Goal: Task Accomplishment & Management: Manage account settings

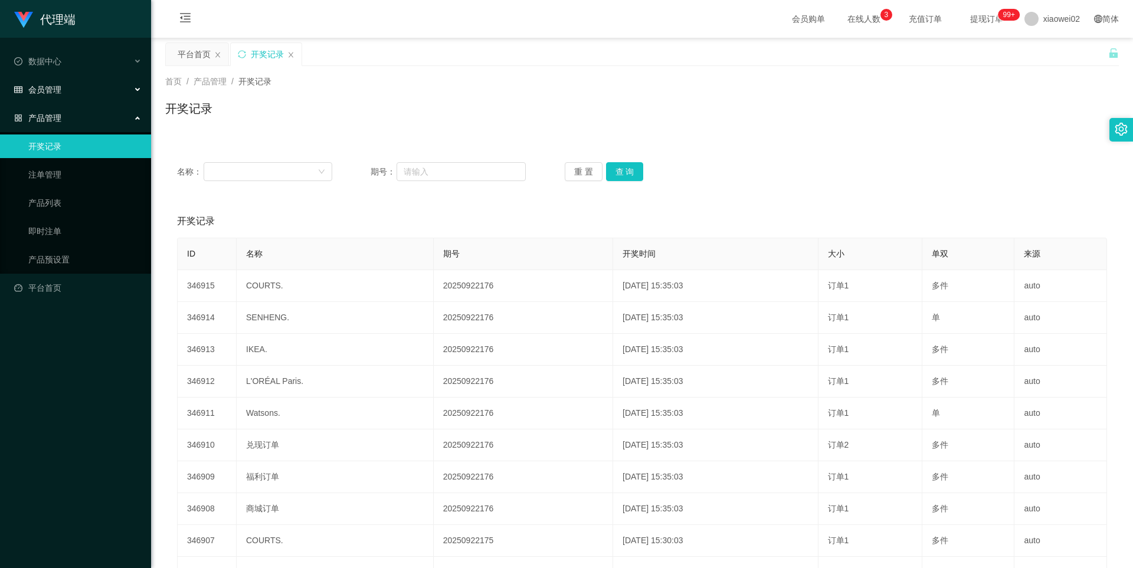
click at [55, 96] on div "会员管理" at bounding box center [75, 90] width 151 height 24
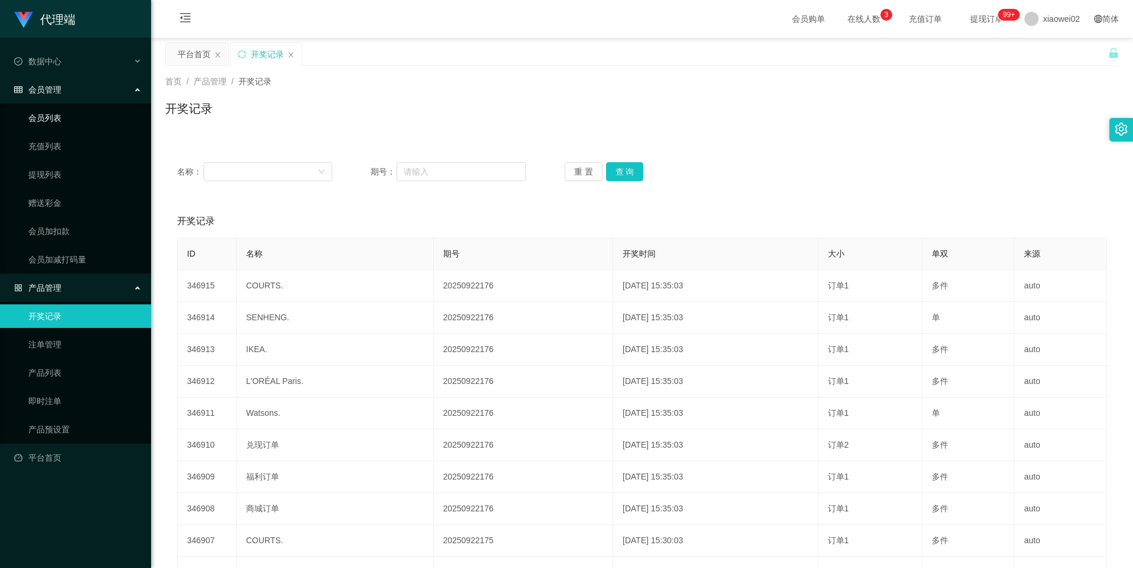
click at [57, 118] on link "会员列表" at bounding box center [84, 118] width 113 height 24
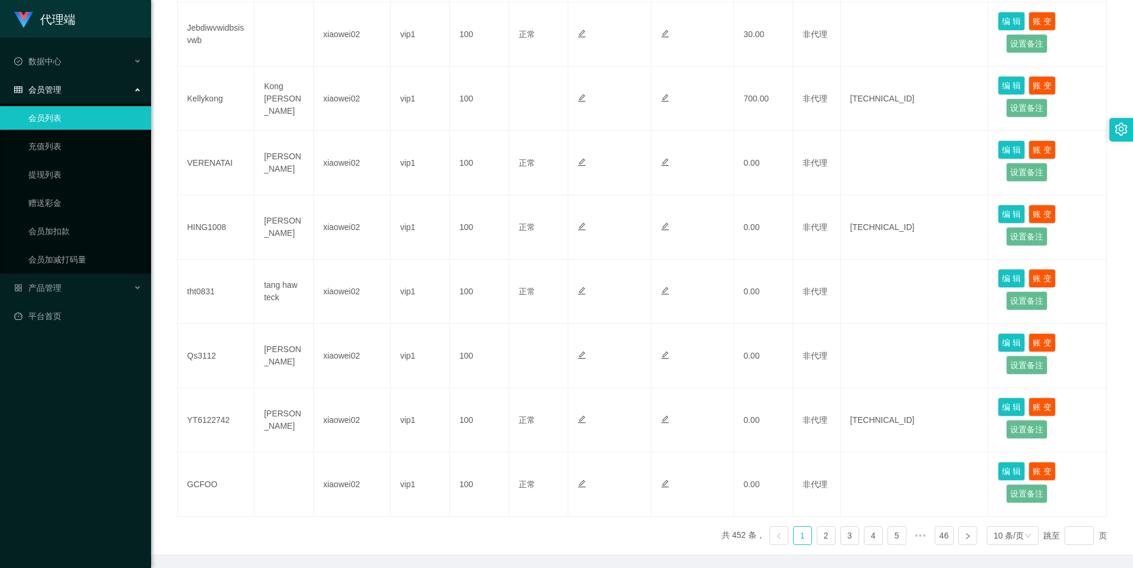
scroll to position [472, 0]
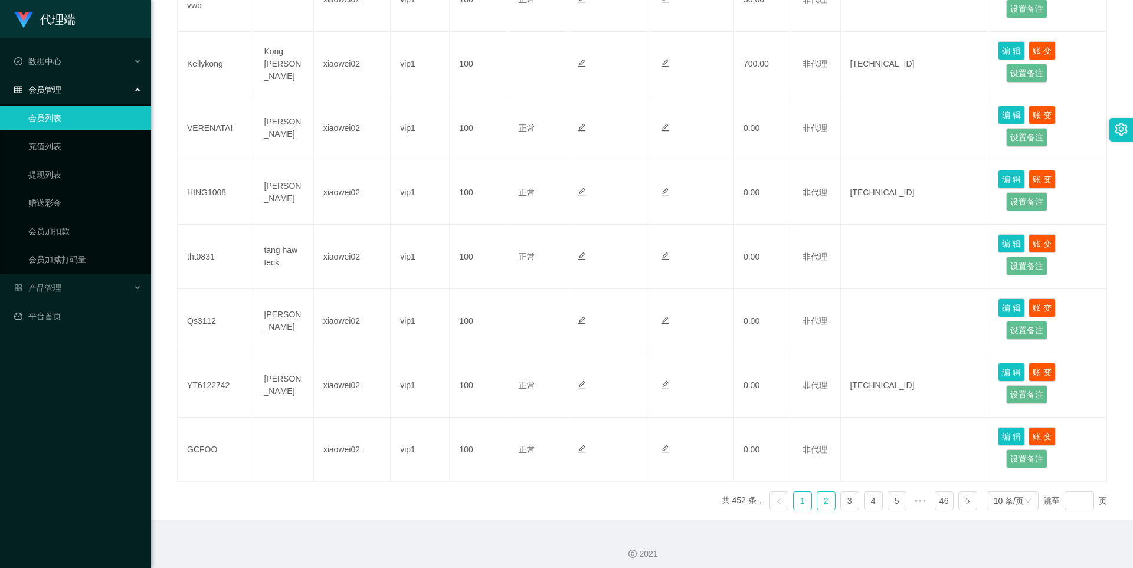
click at [821, 502] on link "2" at bounding box center [826, 501] width 18 height 18
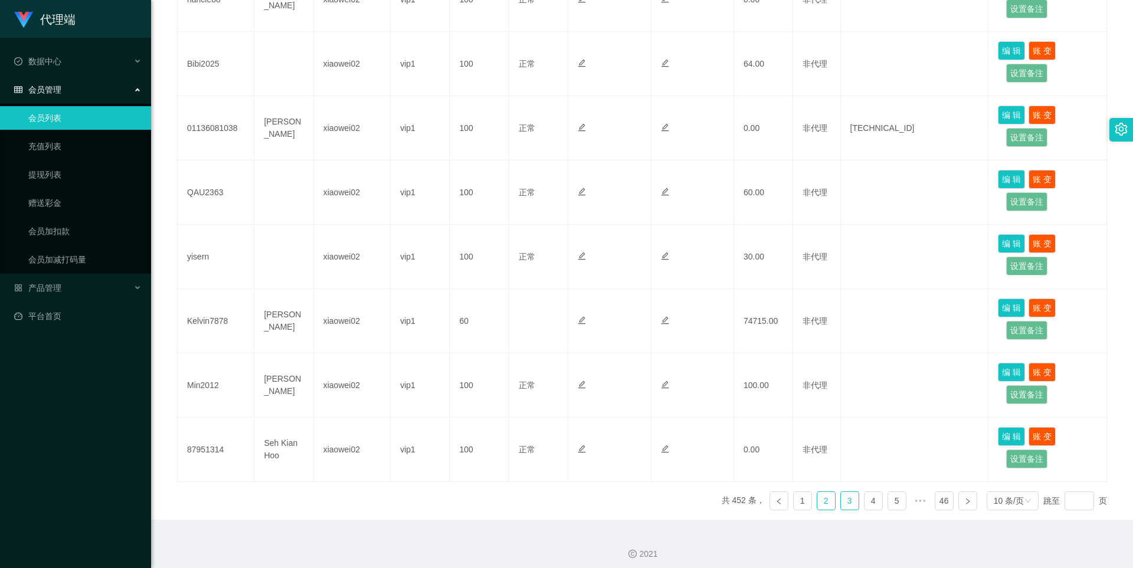
click at [843, 499] on link "3" at bounding box center [850, 501] width 18 height 18
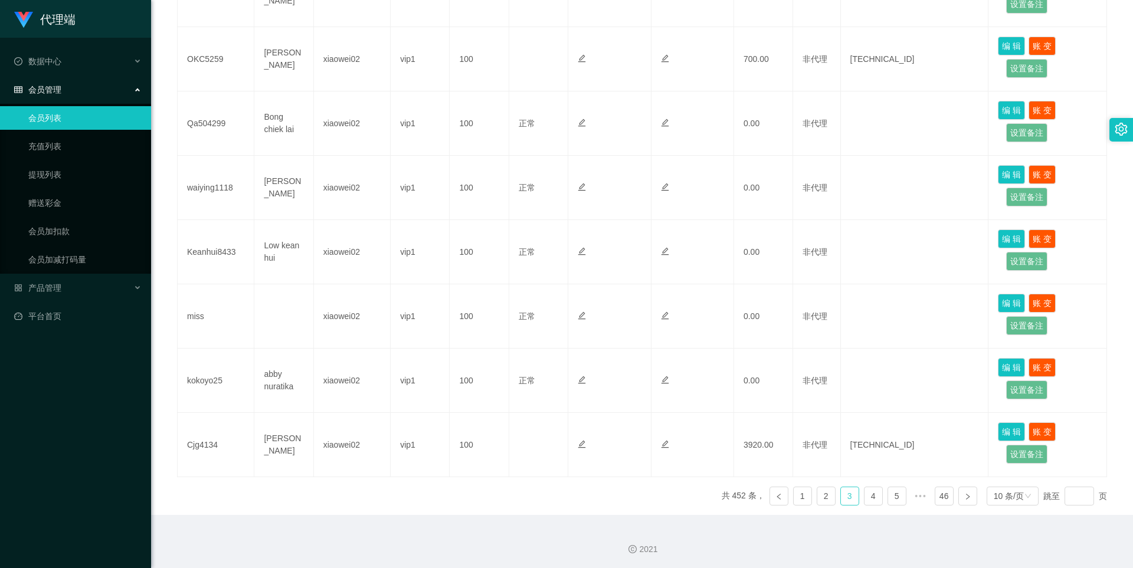
scroll to position [479, 0]
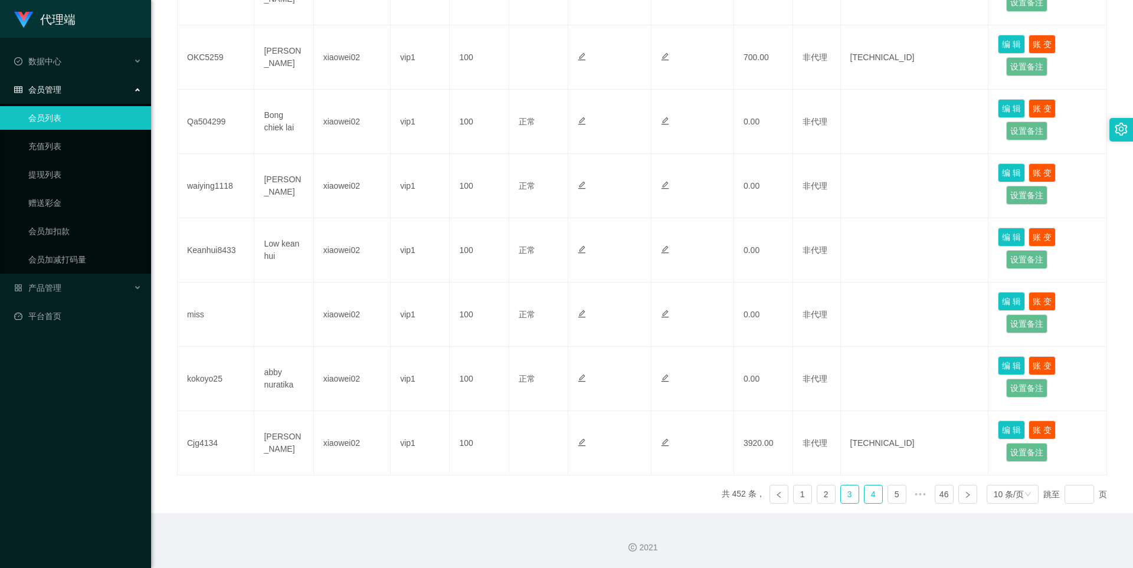
click at [864, 497] on link "4" at bounding box center [873, 495] width 18 height 18
click at [872, 495] on link "5" at bounding box center [873, 495] width 18 height 18
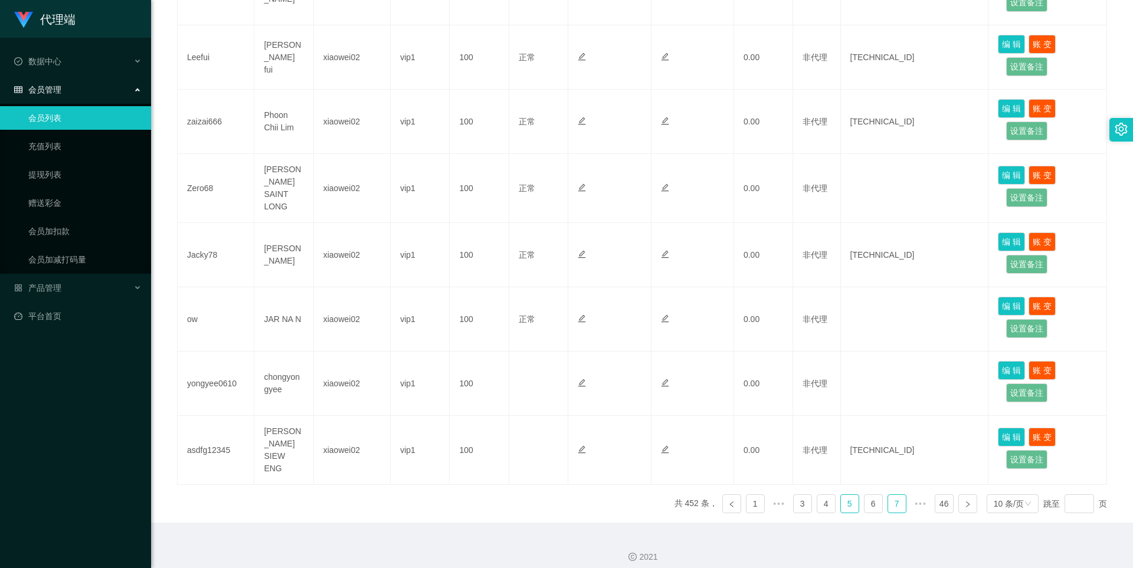
click at [888, 497] on link "7" at bounding box center [897, 504] width 18 height 18
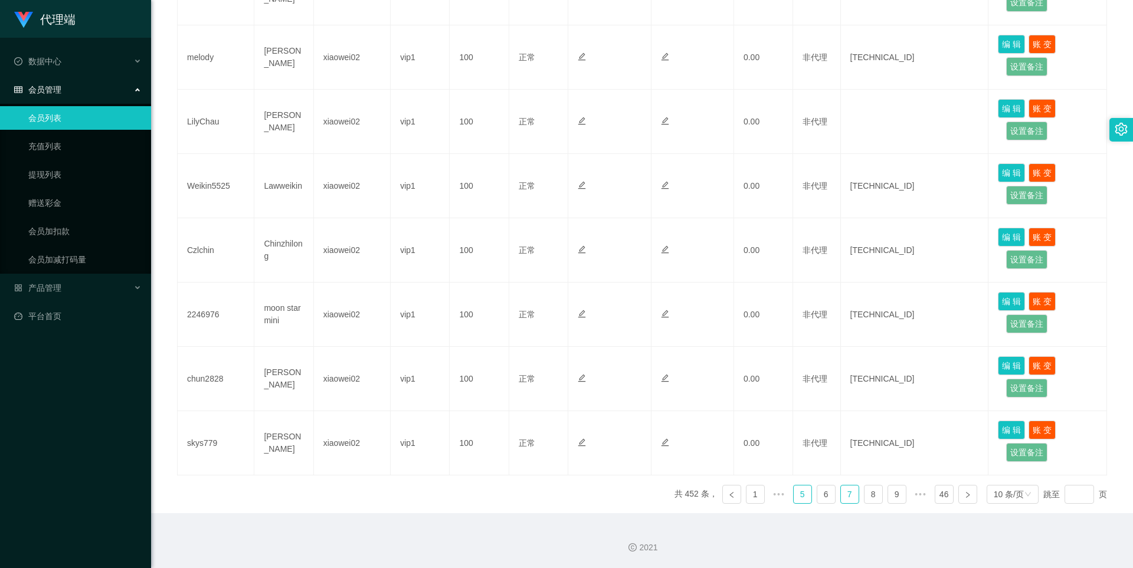
click at [798, 494] on link "5" at bounding box center [803, 495] width 18 height 18
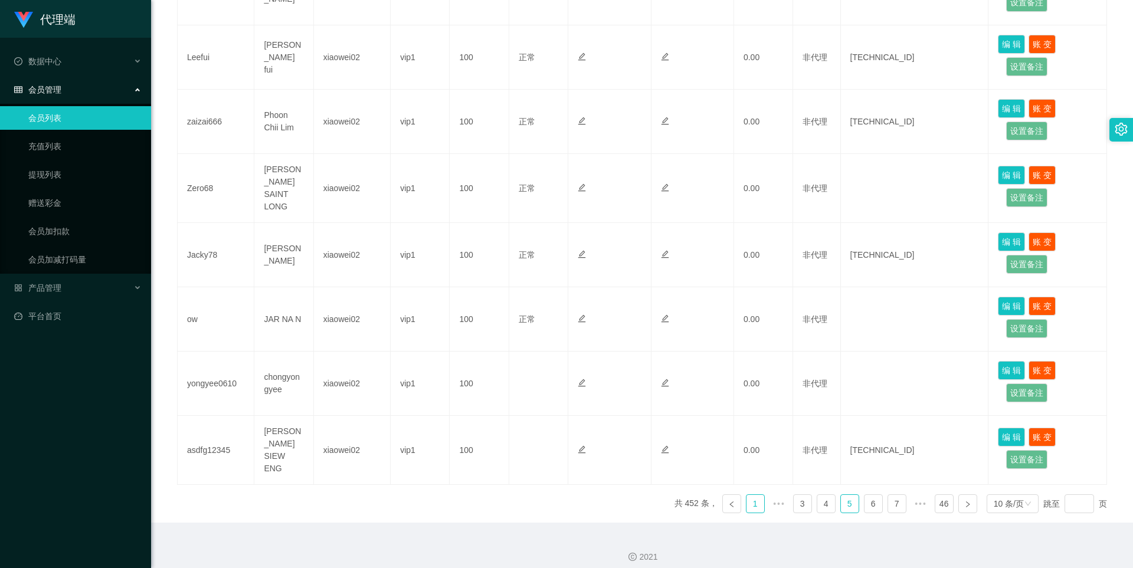
click at [751, 495] on link "1" at bounding box center [755, 504] width 18 height 18
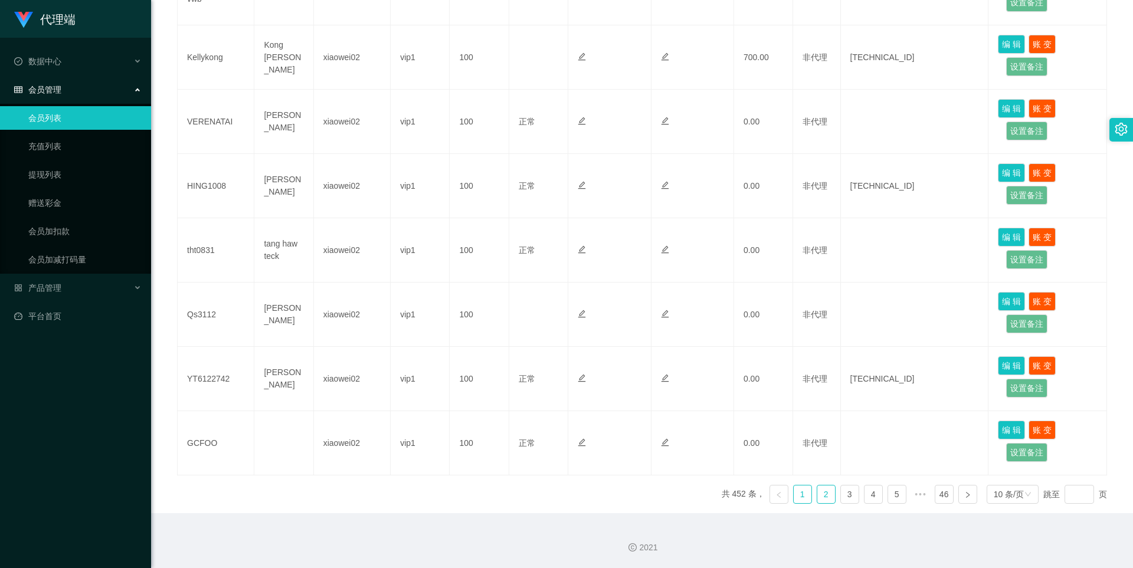
click at [817, 497] on link "2" at bounding box center [826, 495] width 18 height 18
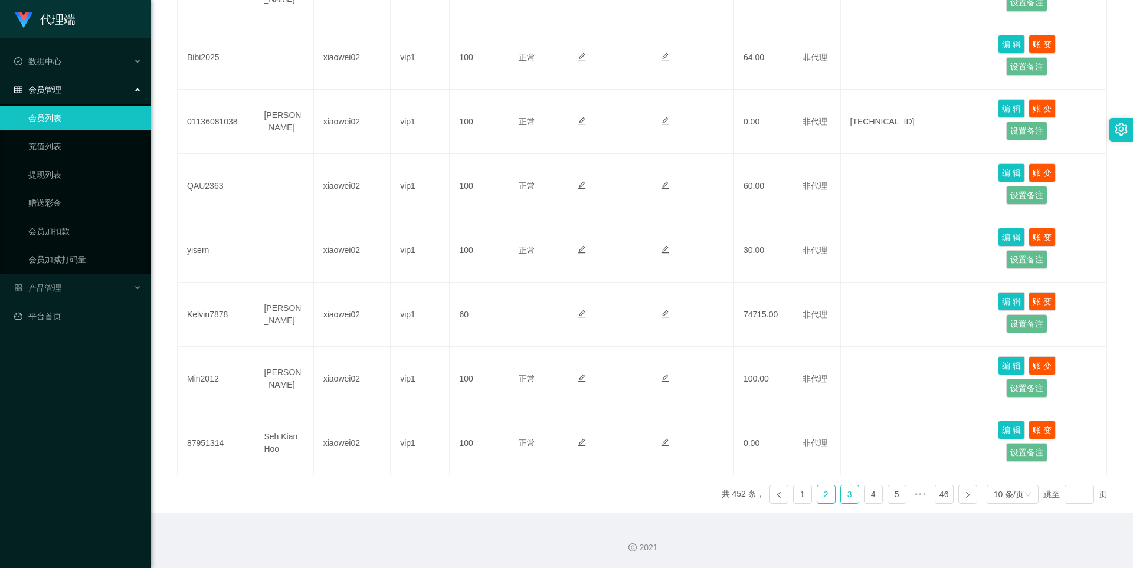
click at [841, 496] on link "3" at bounding box center [850, 495] width 18 height 18
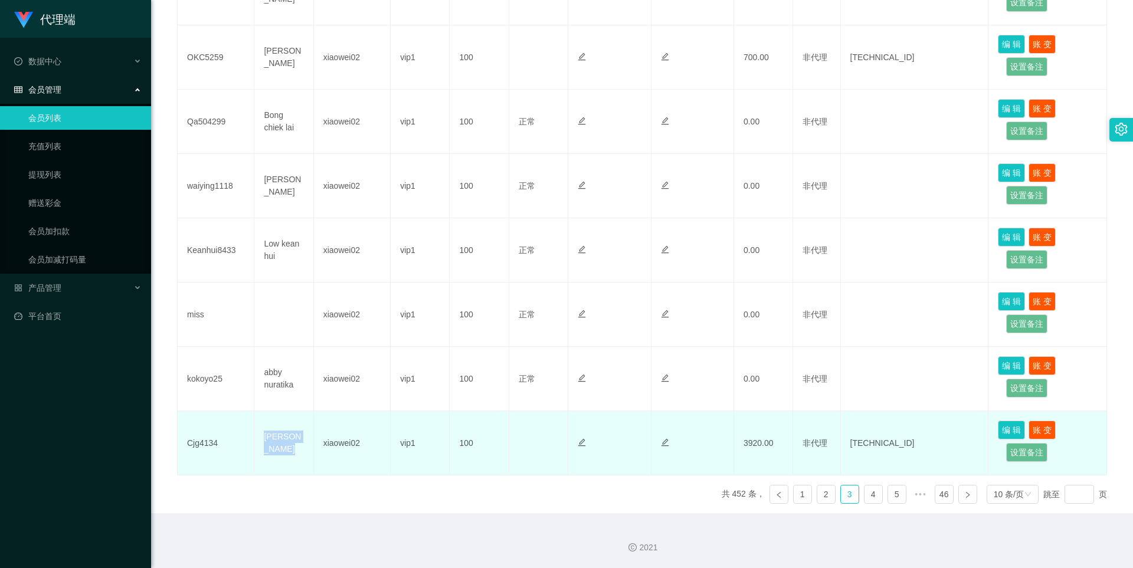
drag, startPoint x: 261, startPoint y: 433, endPoint x: 283, endPoint y: 448, distance: 27.2
click at [283, 448] on td "[PERSON_NAME]" at bounding box center [283, 443] width 59 height 64
copy td "[PERSON_NAME]"
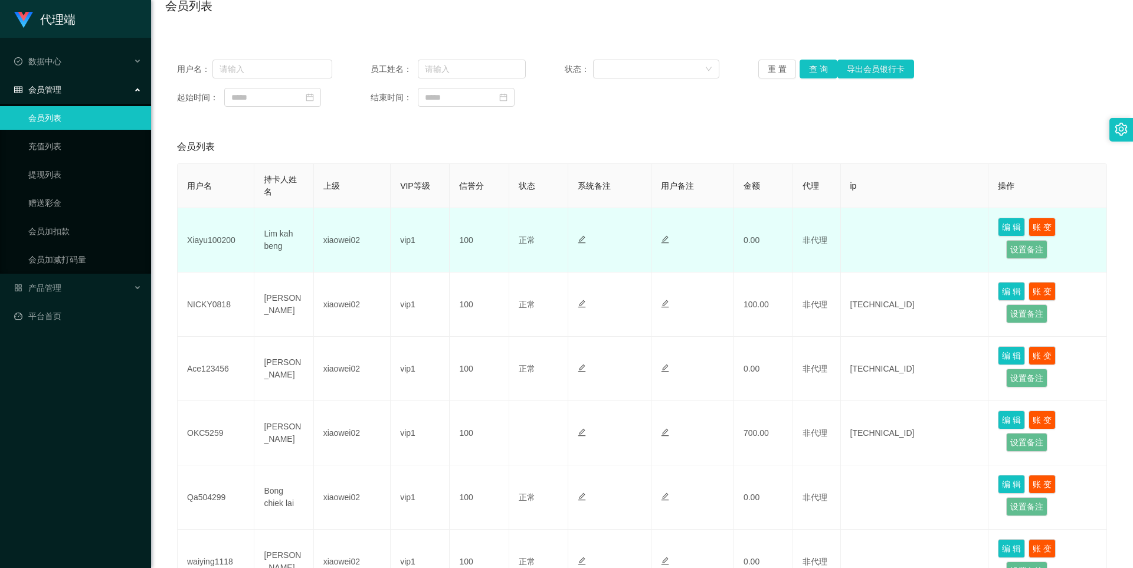
scroll to position [6, 0]
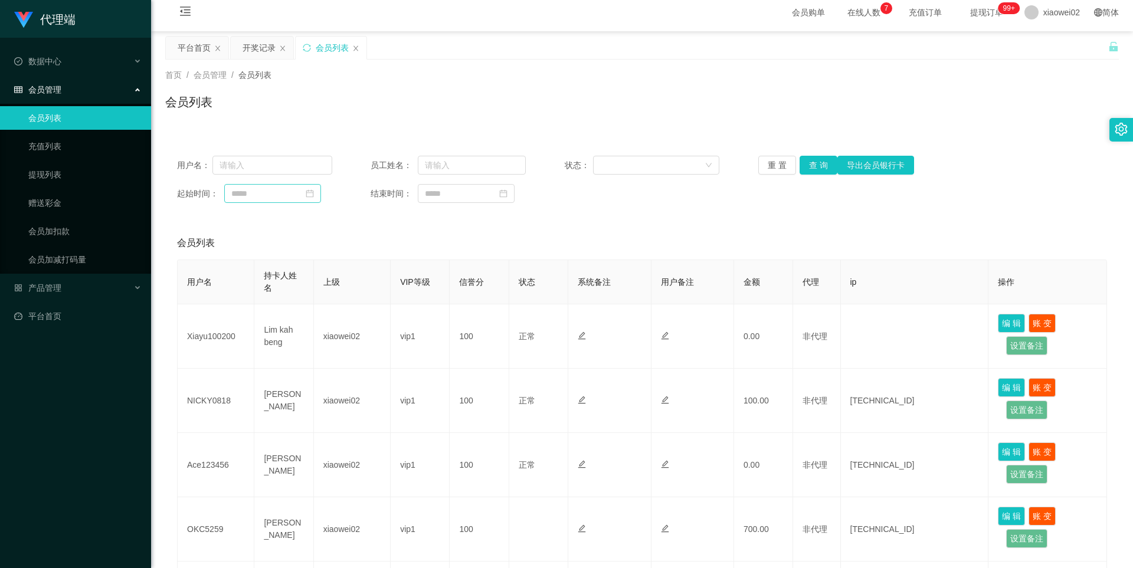
click at [314, 195] on icon "图标: calendar" at bounding box center [310, 193] width 8 height 8
click at [243, 257] on div "1" at bounding box center [242, 258] width 14 height 14
type input "**********"
click at [507, 195] on icon "图标: calendar" at bounding box center [503, 193] width 8 height 8
click at [435, 258] on div "1" at bounding box center [434, 258] width 14 height 14
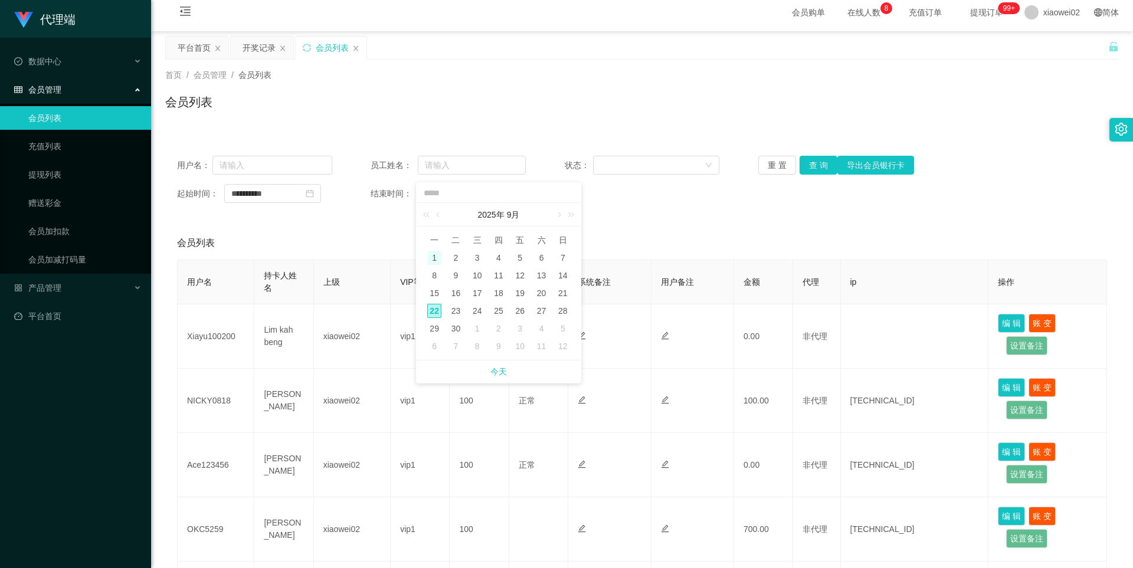
type input "**********"
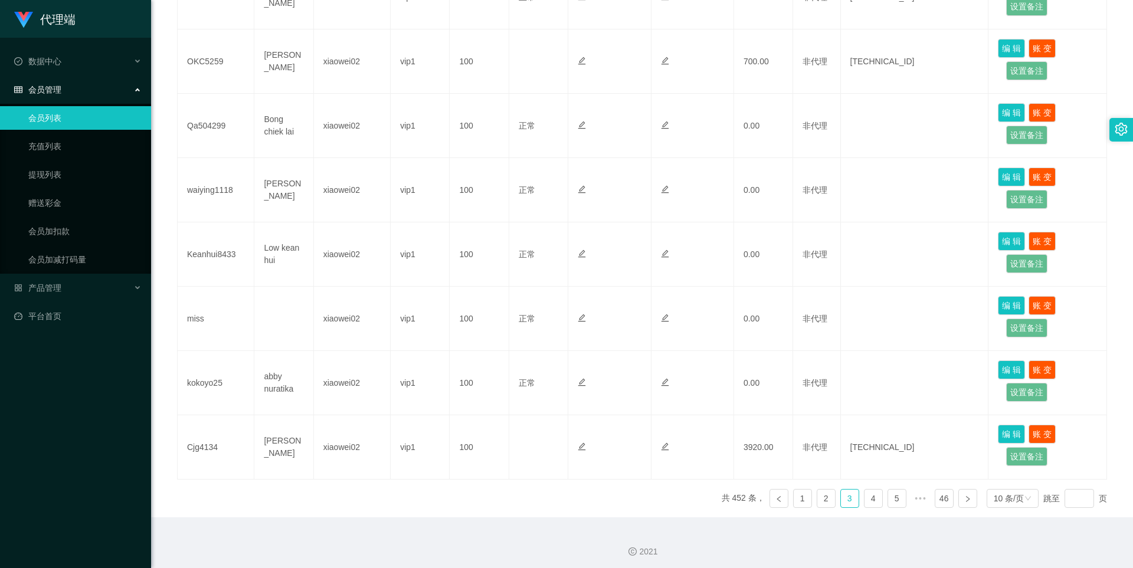
scroll to position [479, 0]
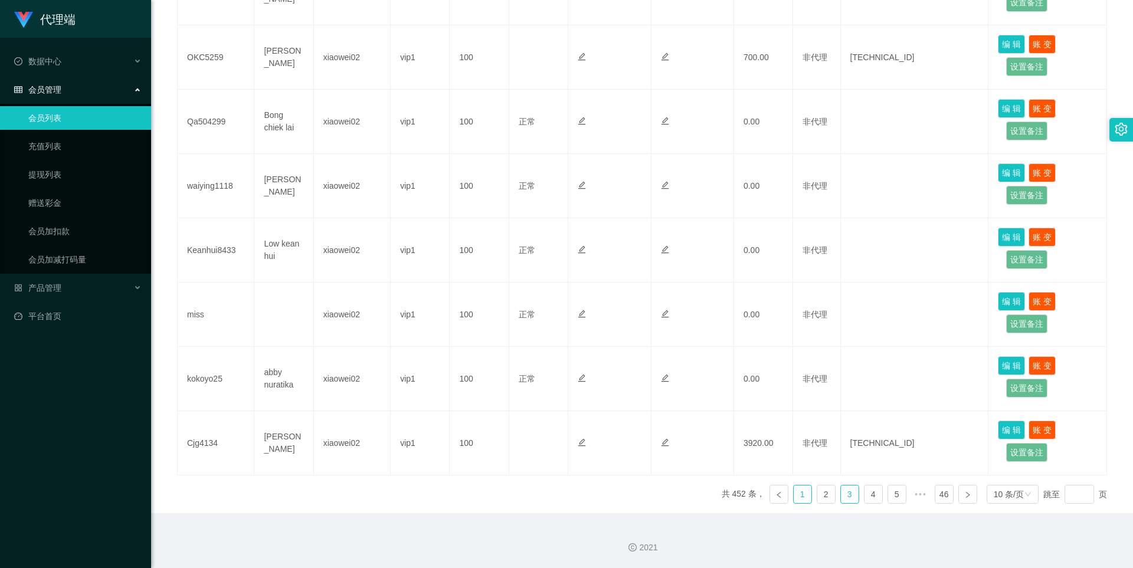
click at [794, 493] on link "1" at bounding box center [803, 495] width 18 height 18
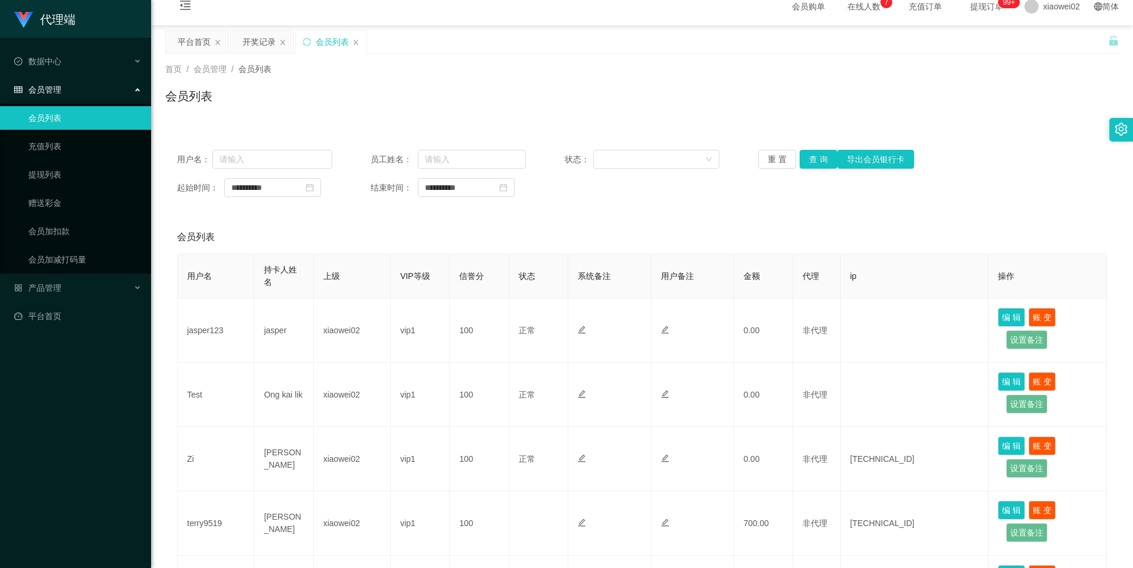
scroll to position [0, 0]
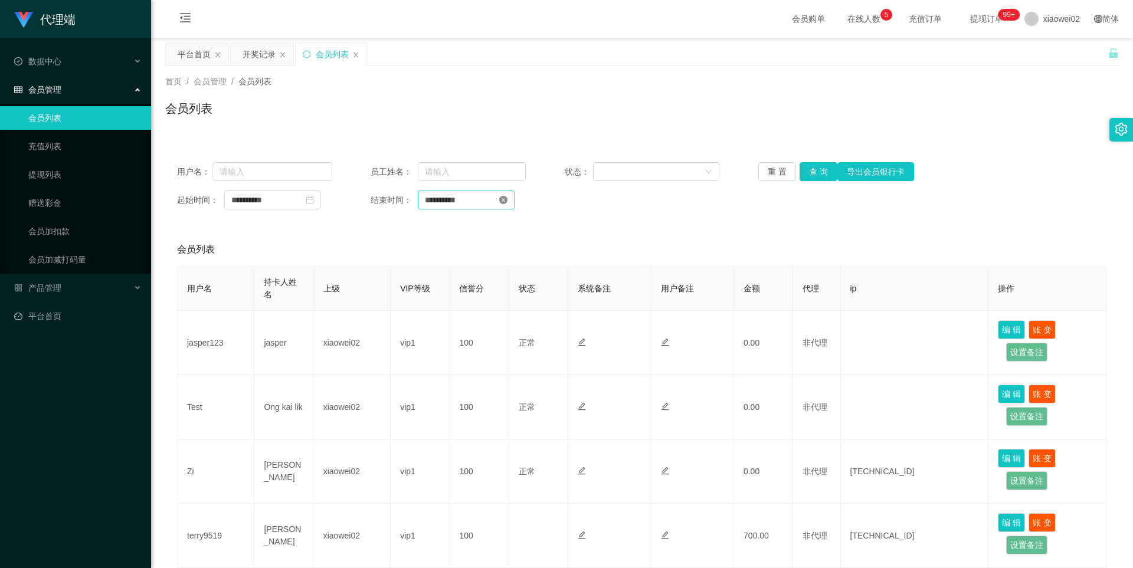
click at [507, 200] on icon "图标: close-circle" at bounding box center [503, 200] width 8 height 8
click at [314, 203] on icon "图标: close-circle" at bounding box center [310, 200] width 8 height 8
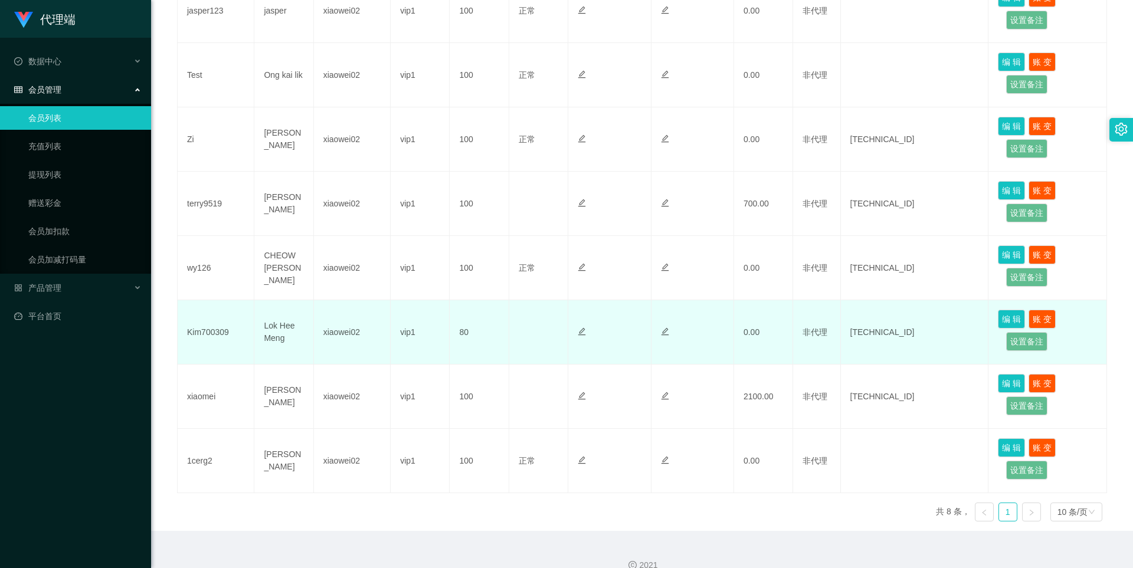
scroll to position [350, 0]
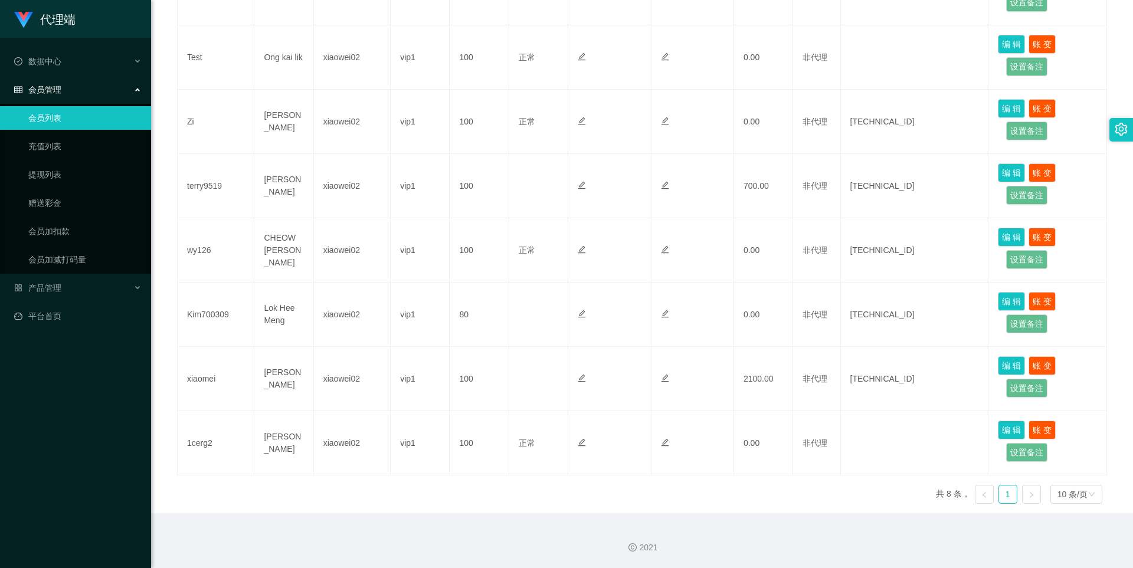
click at [981, 496] on link at bounding box center [984, 494] width 19 height 19
click at [981, 496] on icon "图标: left" at bounding box center [984, 495] width 7 height 7
click at [1028, 494] on icon "图标: right" at bounding box center [1031, 495] width 7 height 7
drag, startPoint x: 1028, startPoint y: 499, endPoint x: 1063, endPoint y: 501, distance: 35.5
click at [1033, 500] on link at bounding box center [1031, 494] width 19 height 19
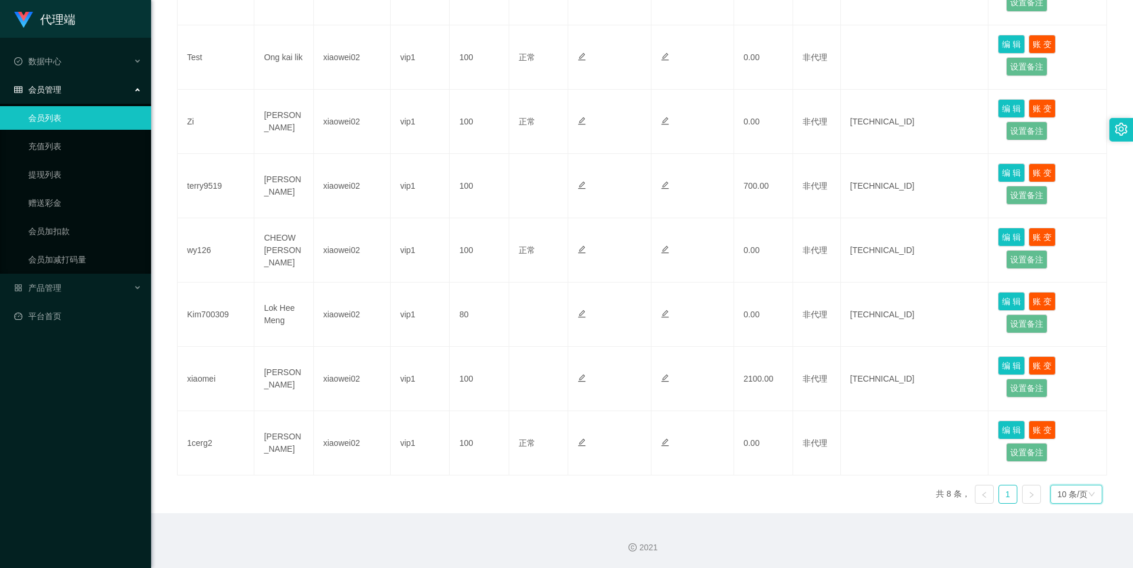
click at [1068, 500] on div "10 条/页" at bounding box center [1072, 495] width 30 height 18
click at [1080, 437] on li "20 条/页" at bounding box center [1069, 435] width 53 height 19
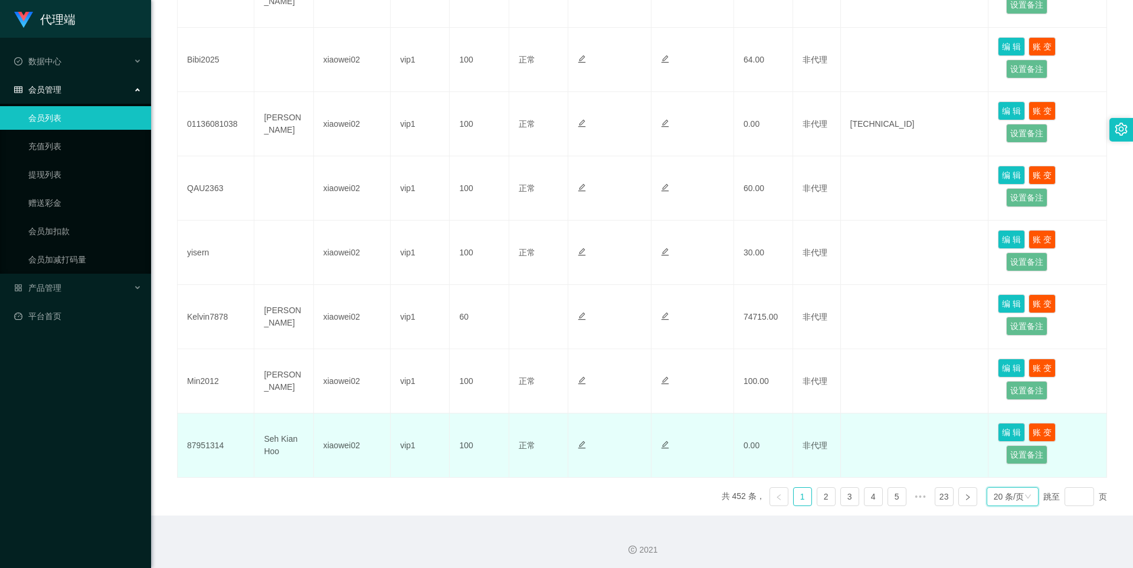
scroll to position [1122, 0]
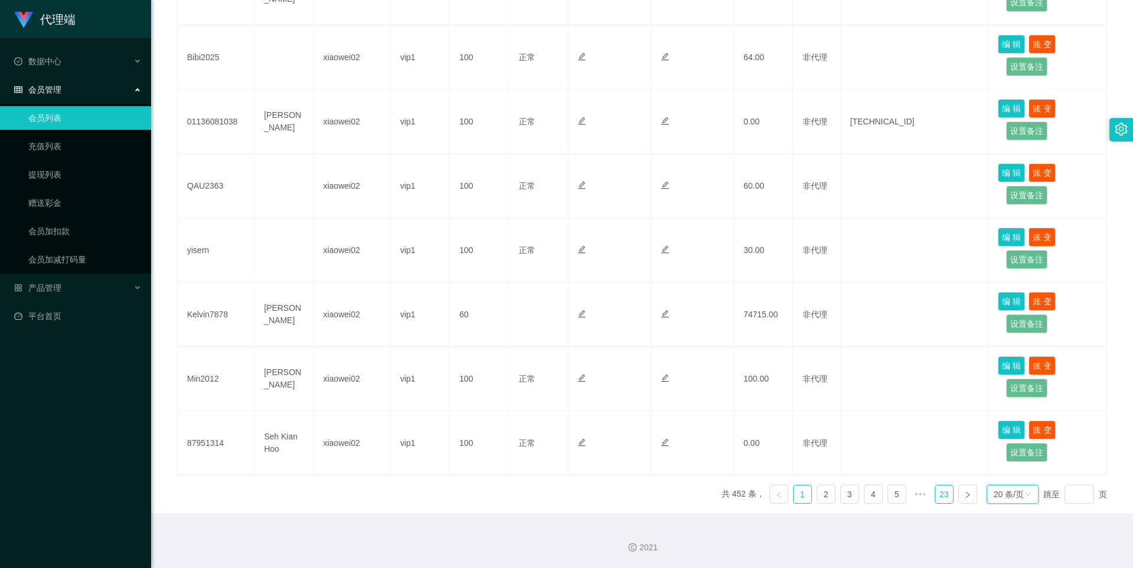
click at [938, 493] on link "23" at bounding box center [944, 495] width 18 height 18
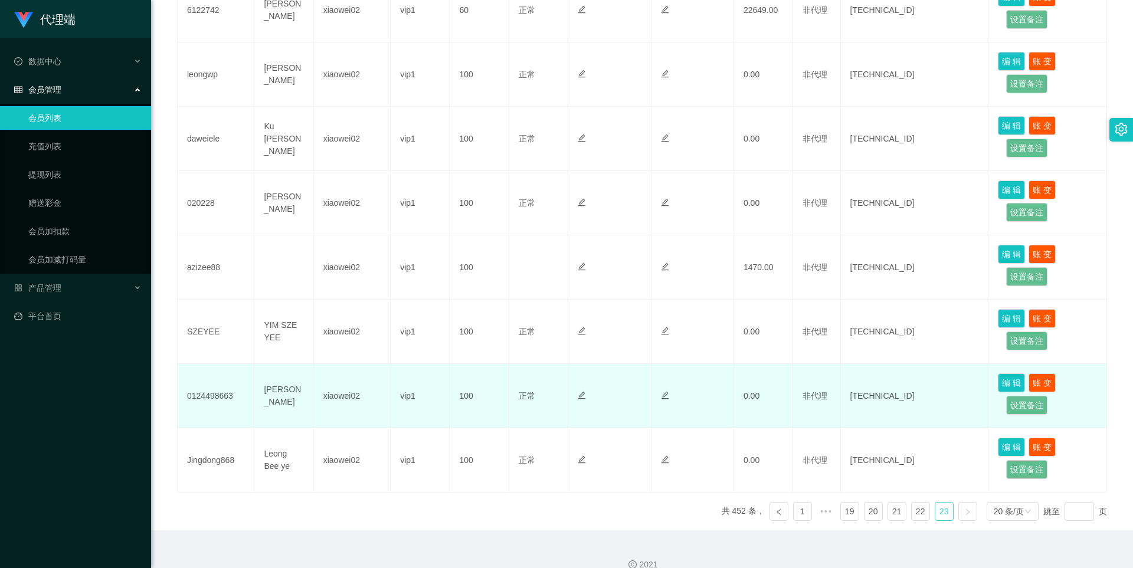
scroll to position [430, 0]
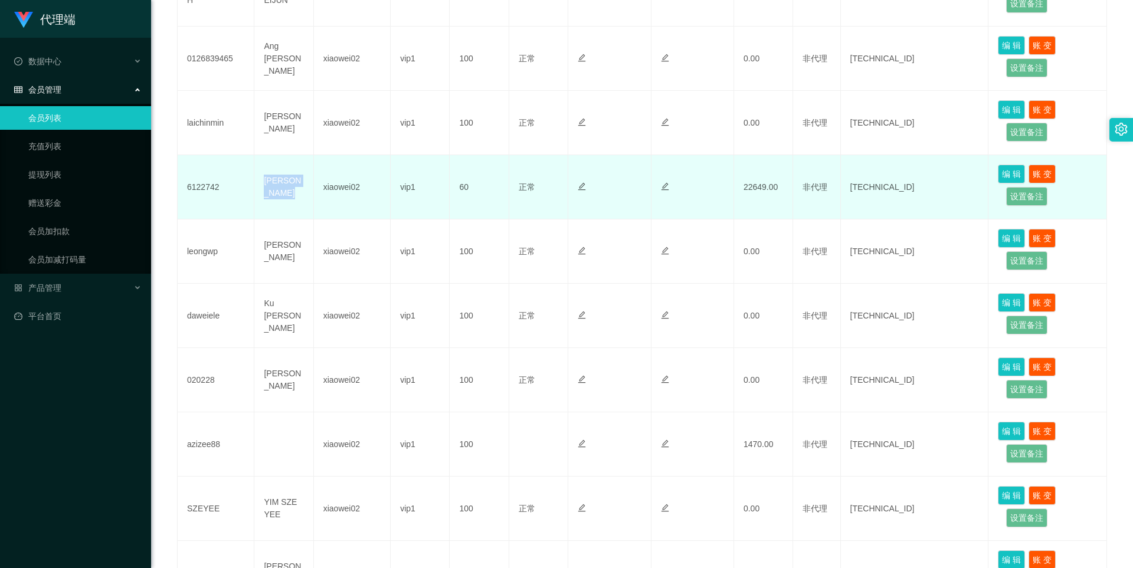
drag, startPoint x: 260, startPoint y: 158, endPoint x: 283, endPoint y: 180, distance: 31.7
click at [283, 180] on td "[PERSON_NAME]" at bounding box center [283, 187] width 59 height 64
copy td "[PERSON_NAME]"
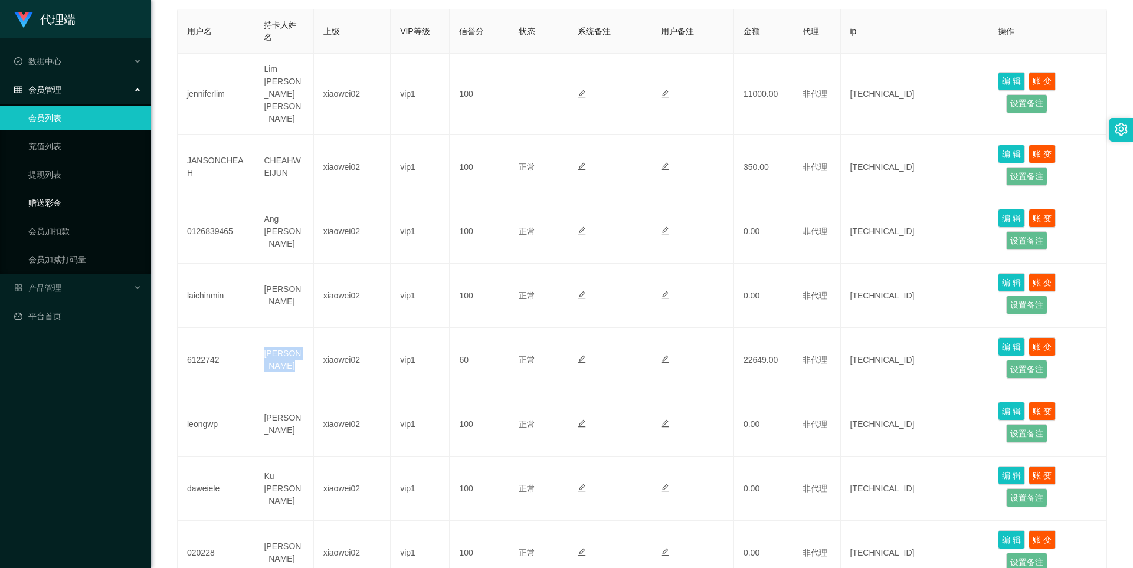
scroll to position [253, 0]
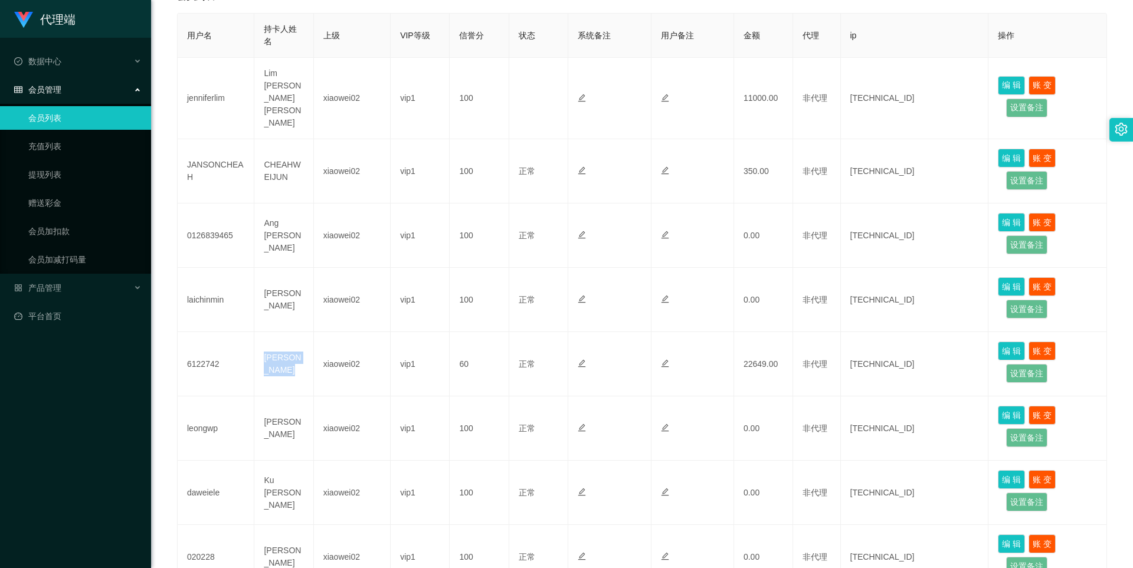
click at [67, 123] on link "会员列表" at bounding box center [84, 118] width 113 height 24
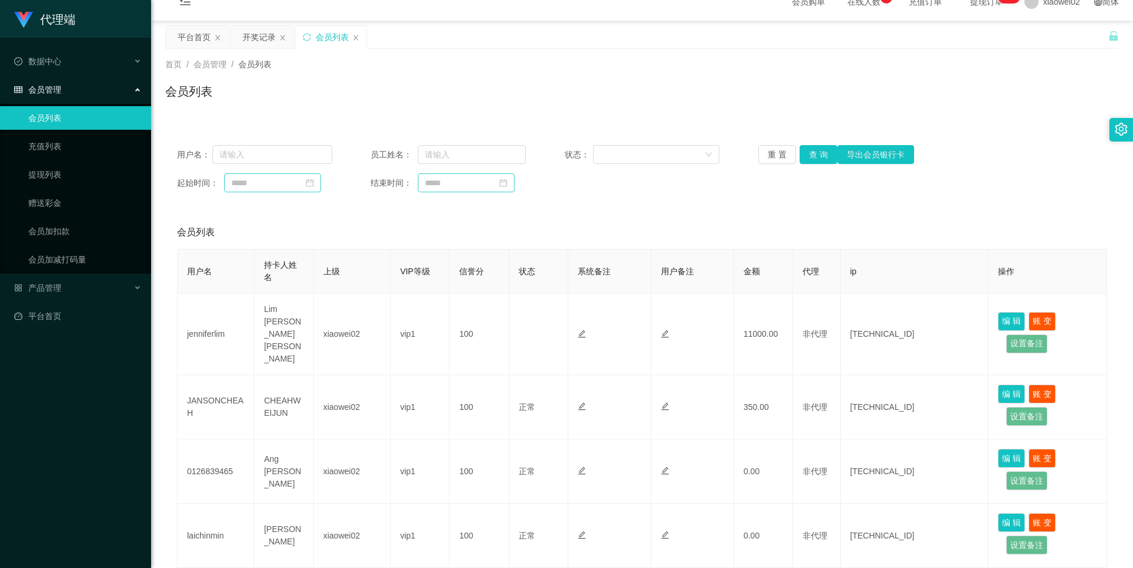
scroll to position [0, 0]
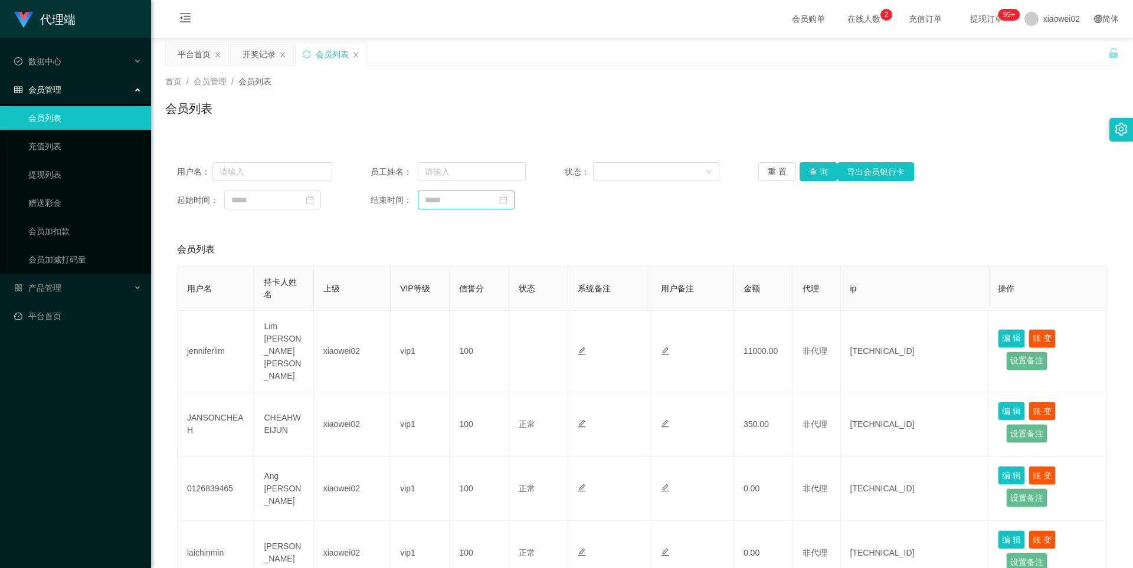
click at [276, 89] on div "首页 / 会员管理 / 会员列表 / 会员列表" at bounding box center [642, 101] width 954 height 51
click at [266, 80] on span "会员列表" at bounding box center [254, 81] width 33 height 9
click at [80, 123] on link "会员列表" at bounding box center [84, 118] width 113 height 24
click at [274, 178] on input "text" at bounding box center [272, 171] width 120 height 19
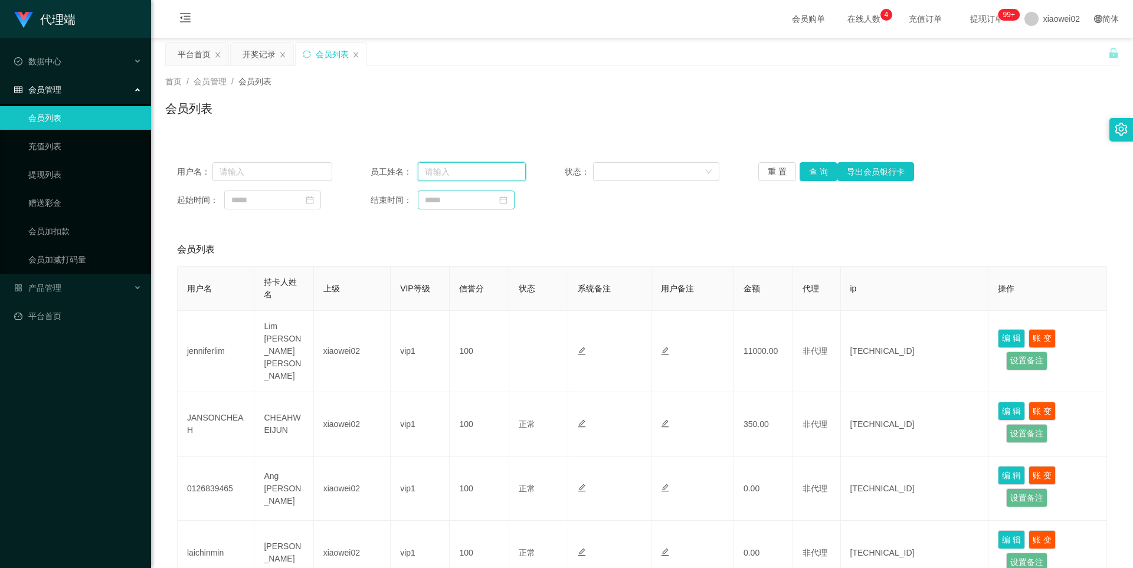
click at [467, 179] on input "text" at bounding box center [472, 171] width 108 height 19
paste input "[PERSON_NAME]"
type input "[PERSON_NAME]"
click at [575, 213] on div "用户名： 员工姓名： [PERSON_NAME] 状态： 重 置 查 询 导出会员银行卡 起始时间： 结束时间：" at bounding box center [642, 185] width 954 height 71
click at [814, 172] on button "查 询" at bounding box center [819, 171] width 38 height 19
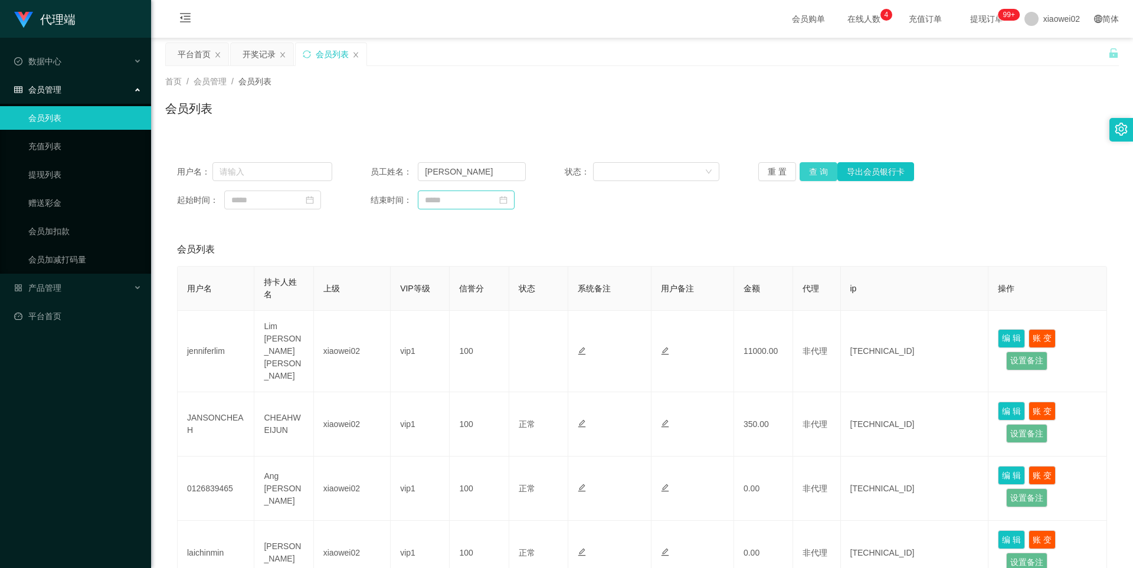
click at [813, 171] on button "查 询" at bounding box center [819, 171] width 38 height 19
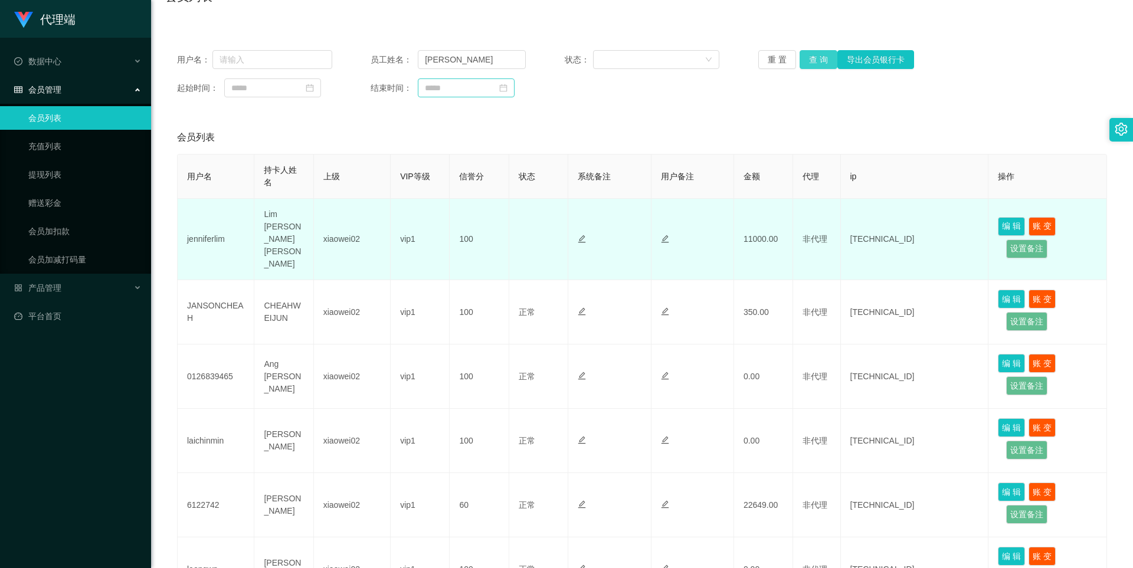
scroll to position [118, 0]
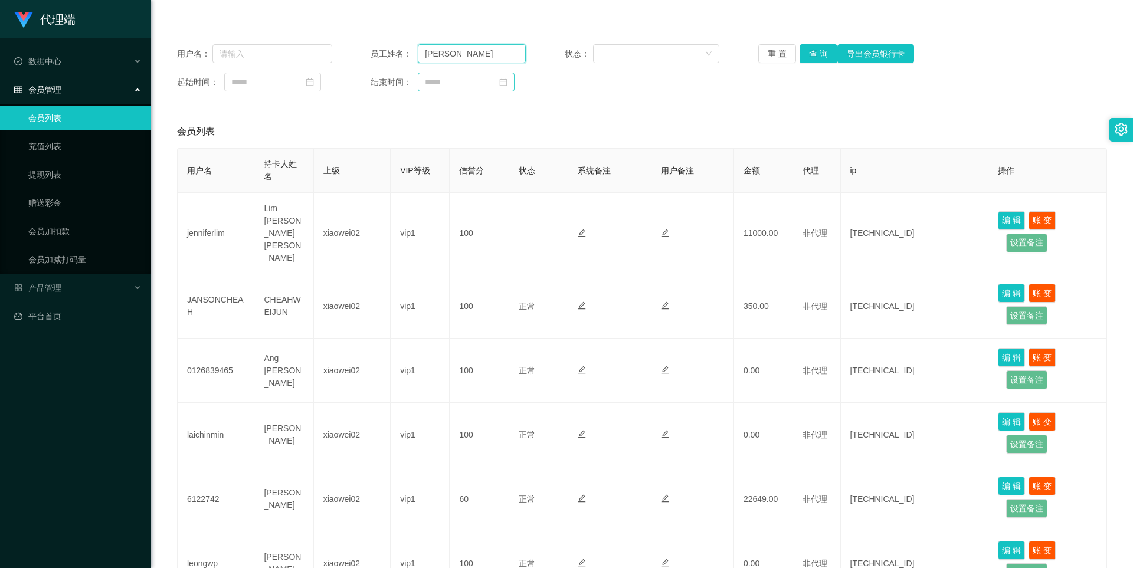
drag, startPoint x: 501, startPoint y: 54, endPoint x: 376, endPoint y: 38, distance: 126.1
click at [376, 38] on div "用户名： 员工姓名： [PERSON_NAME] 状态： 重 置 查 询 导出会员银行卡 起始时间： 结束时间：" at bounding box center [642, 67] width 954 height 71
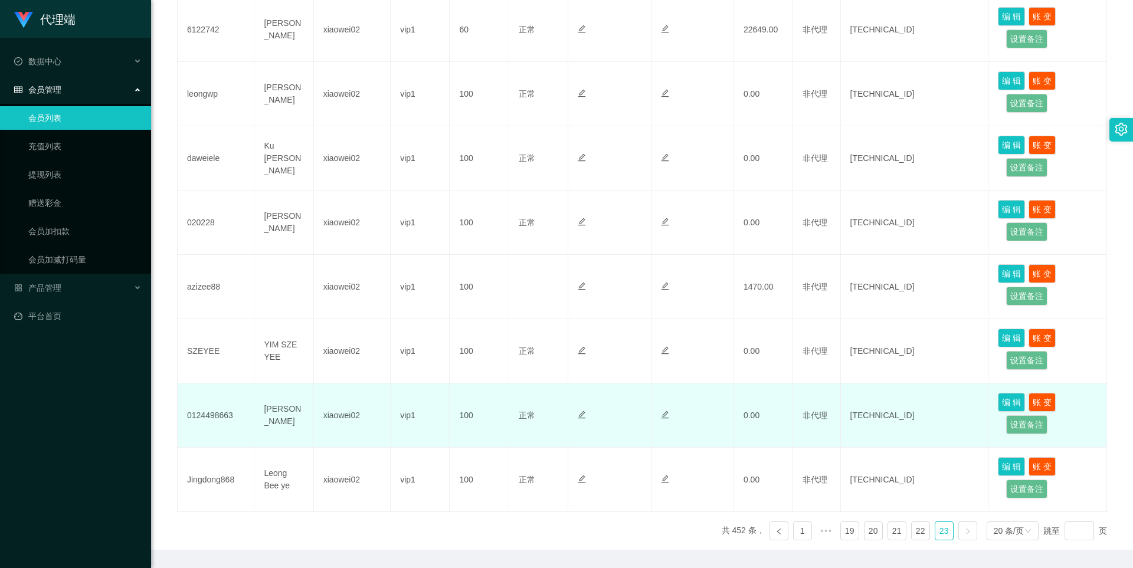
scroll to position [607, 0]
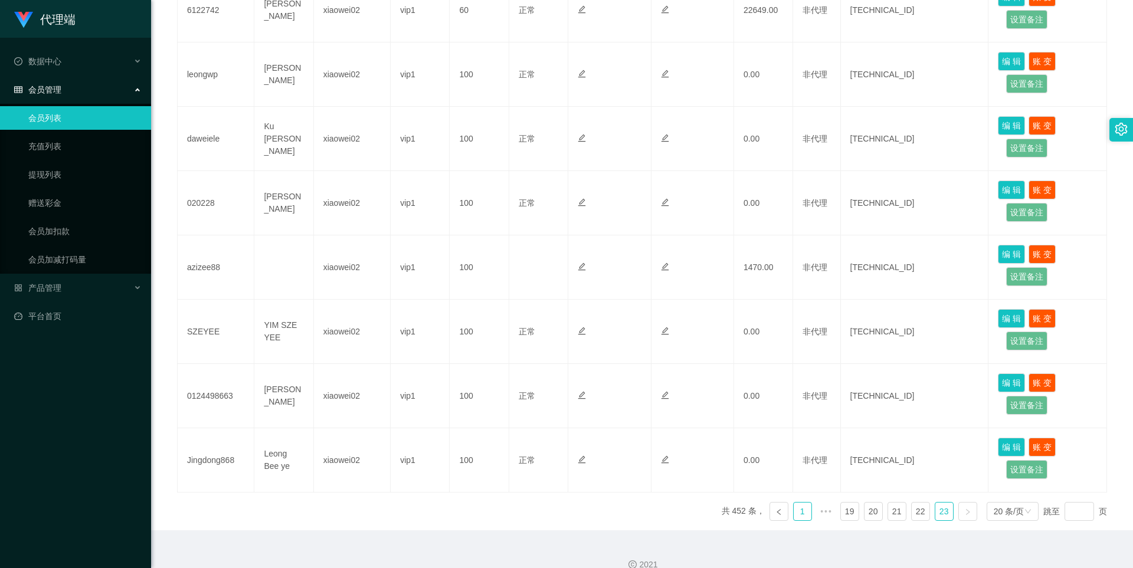
click at [794, 503] on link "1" at bounding box center [803, 512] width 18 height 18
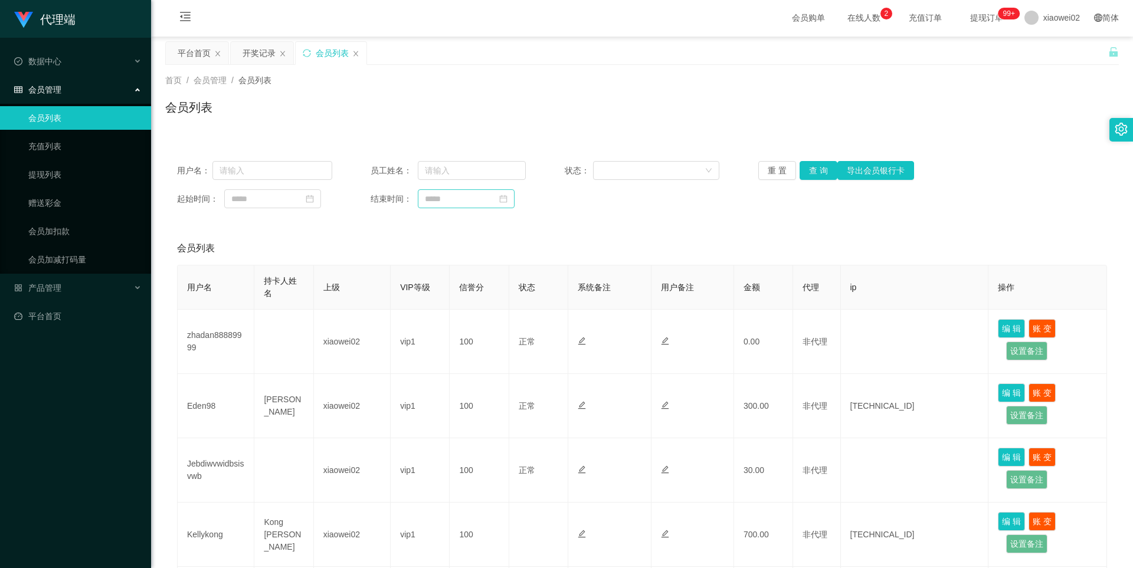
scroll to position [0, 0]
click at [628, 116] on div "会员列表" at bounding box center [642, 113] width 954 height 27
click at [356, 56] on icon "图标: close" at bounding box center [355, 54] width 7 height 7
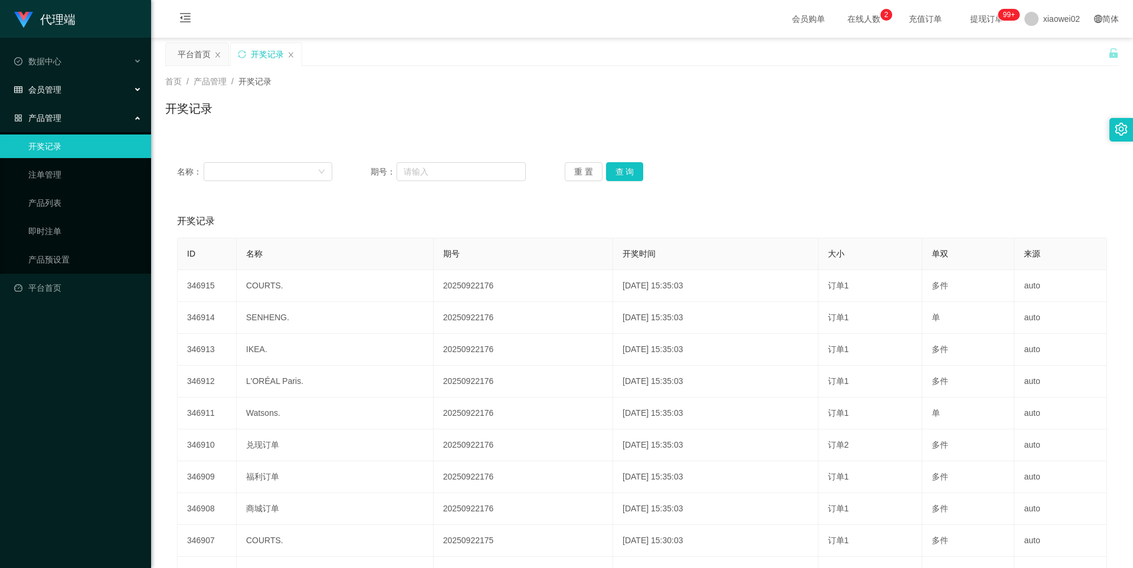
click at [58, 91] on span "会员管理" at bounding box center [37, 89] width 47 height 9
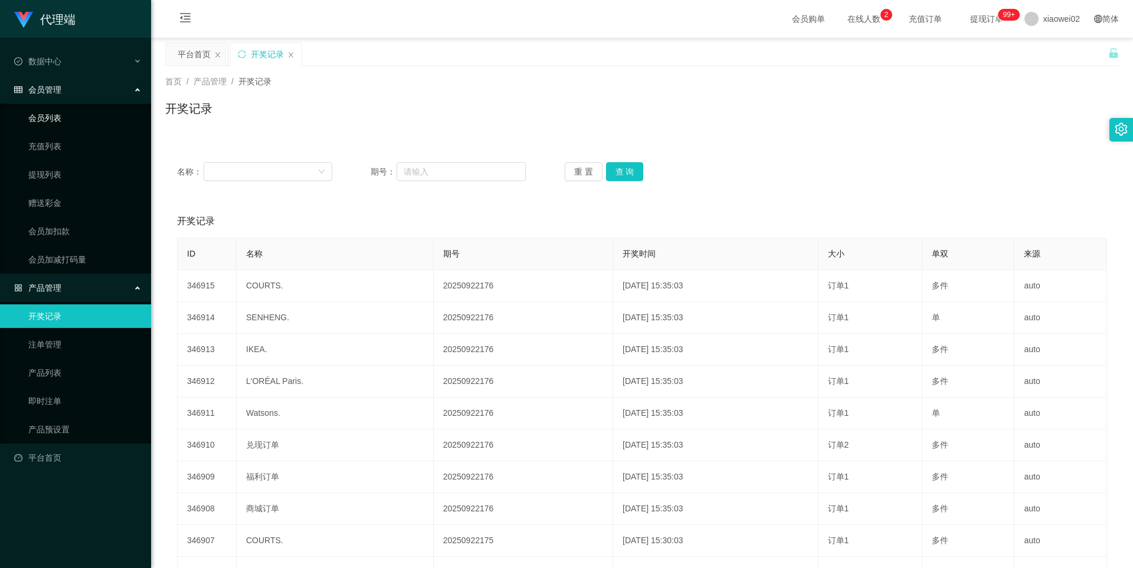
click at [51, 122] on link "会员列表" at bounding box center [84, 118] width 113 height 24
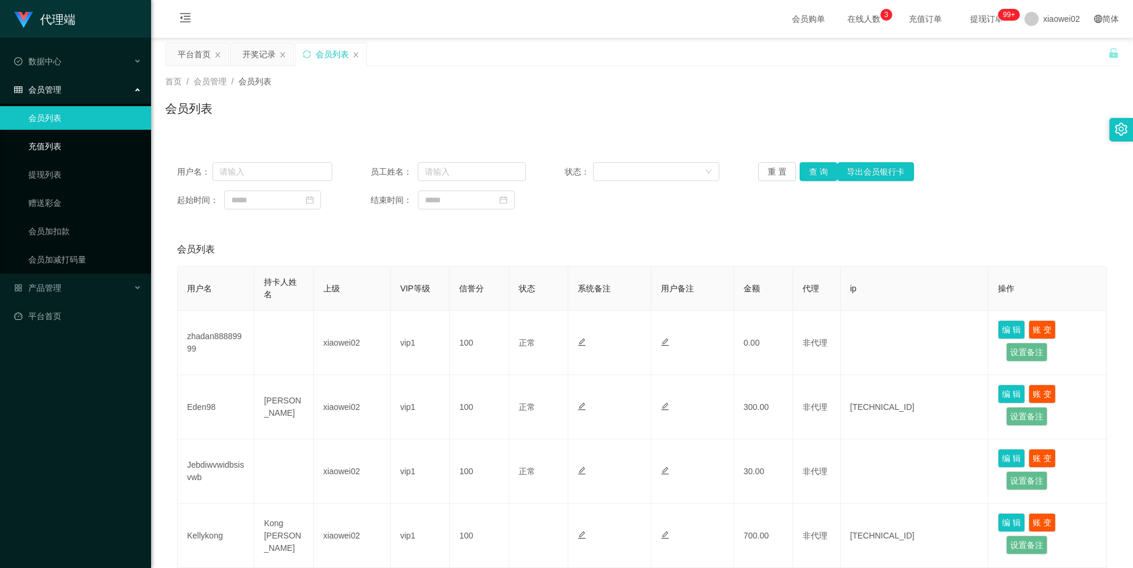
click at [67, 151] on link "充值列表" at bounding box center [84, 147] width 113 height 24
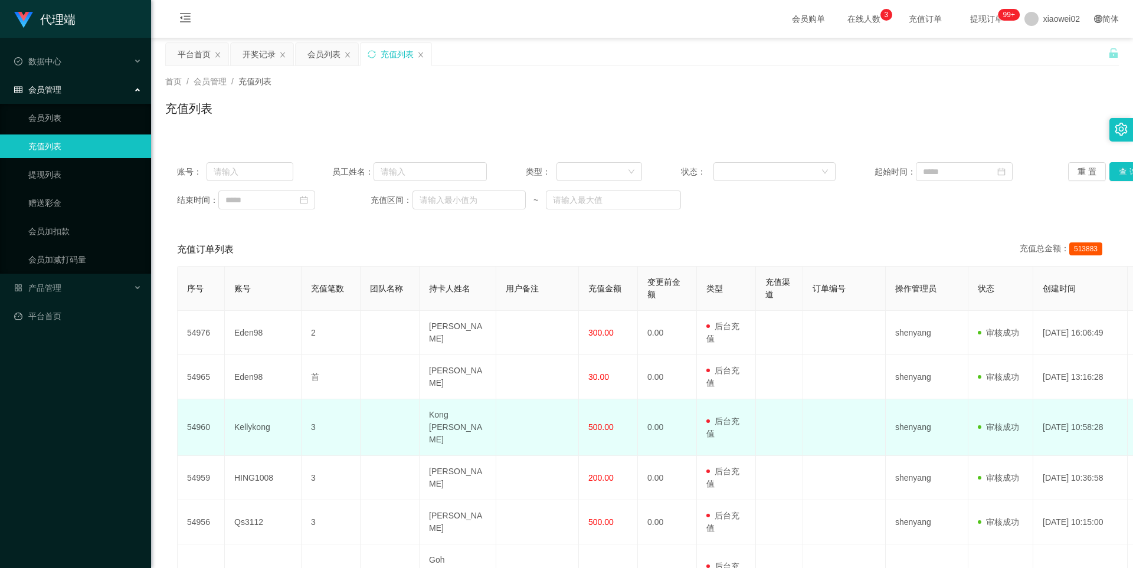
scroll to position [59, 0]
